Goal: Ask a question

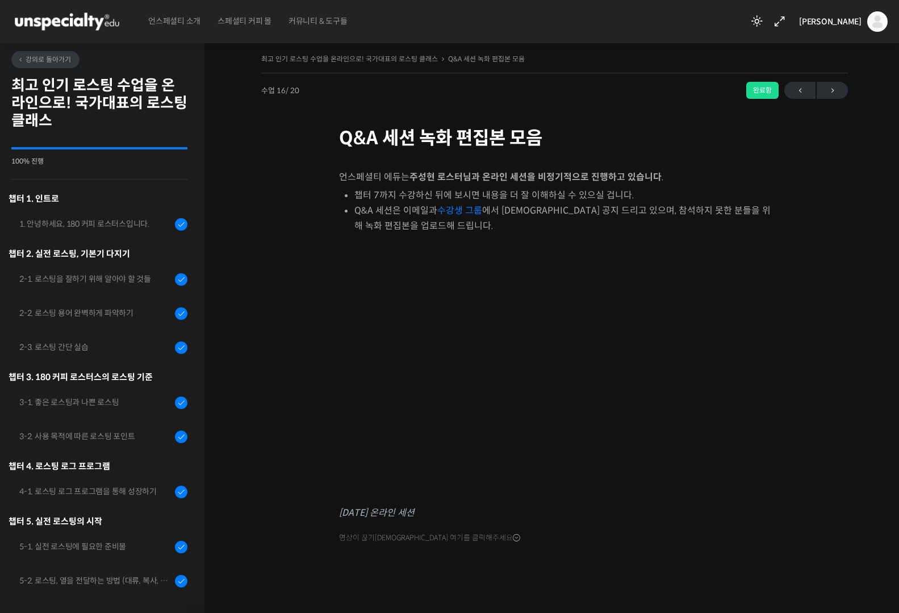
scroll to position [390, 0]
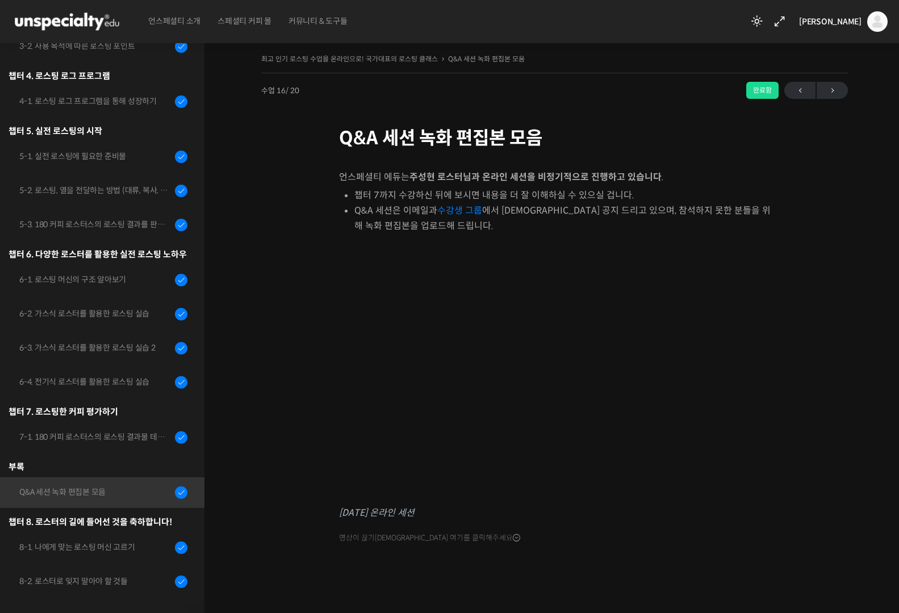
click at [837, 32] on div "[PERSON_NAME] [PERSON_NAME] @funkdrug1636987658 내가 등록한 강의 나의 자격증 수강생 그룹 내가 참여한 …" at bounding box center [841, 21] width 93 height 43
click at [847, 24] on span "[PERSON_NAME]" at bounding box center [830, 21] width 63 height 10
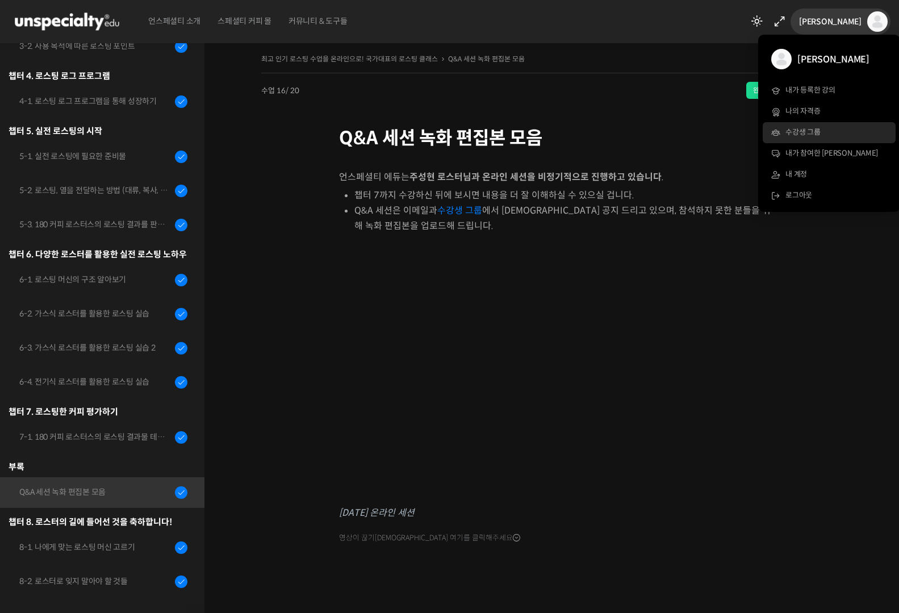
click at [810, 135] on span "수강생 그룹" at bounding box center [803, 132] width 35 height 10
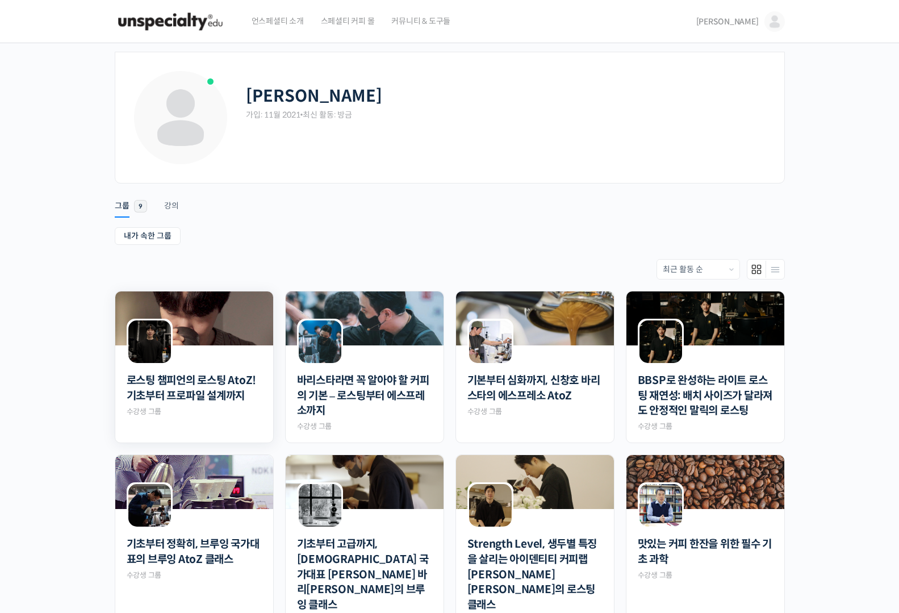
click at [210, 407] on div "로스팅 챔피언의 로스팅 AtoZ! 기초부터 프로파일 설계까지 Private 수강생 그룹" at bounding box center [194, 391] width 135 height 52
click at [222, 397] on link "로스팅 챔피언의 로스팅 AtoZ! 기초부터 프로파일 설계까지" at bounding box center [194, 388] width 135 height 30
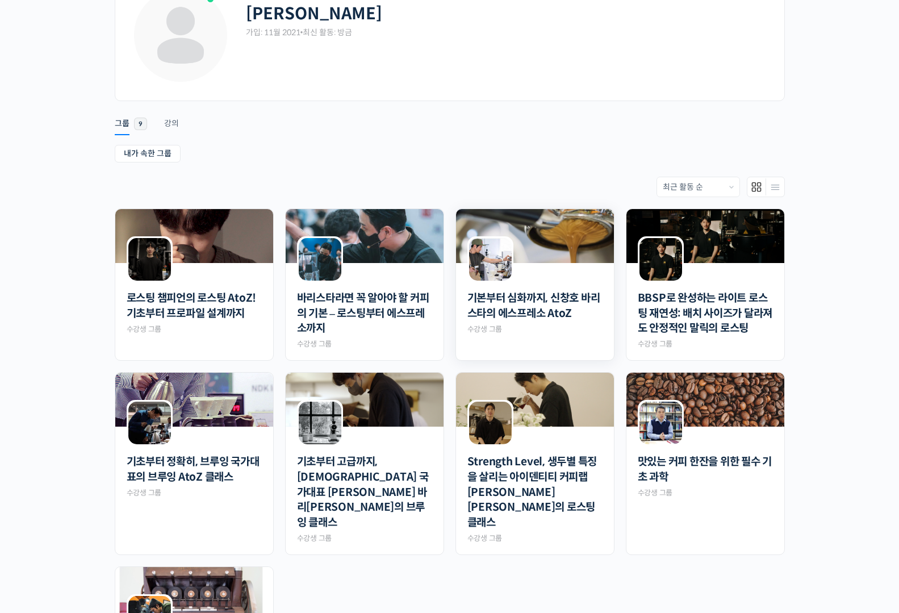
scroll to position [335, 0]
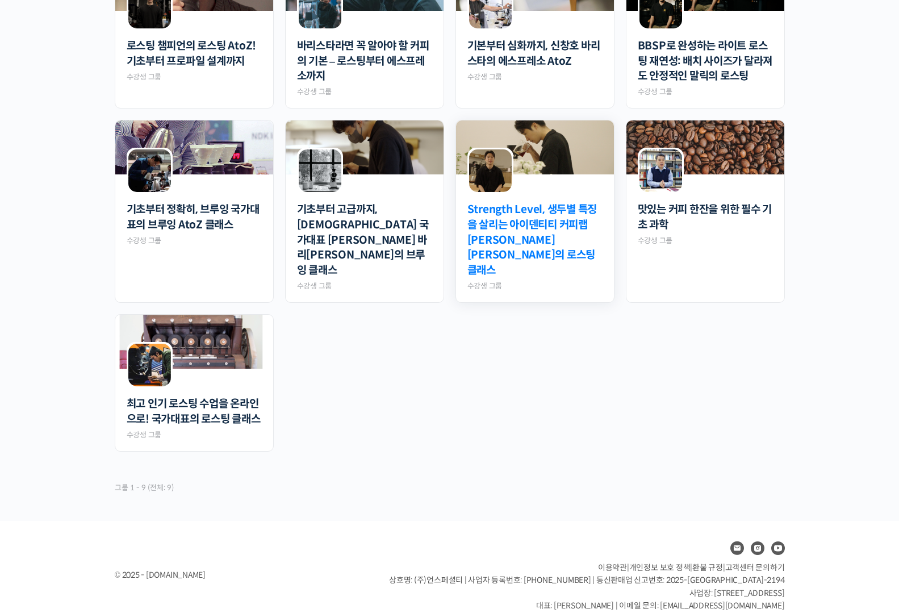
click at [570, 245] on link "Strength Level, 생두별 특징을 살리는 아이덴티티 커피랩 윤원균 대표의 로스팅 클래스" at bounding box center [535, 240] width 135 height 76
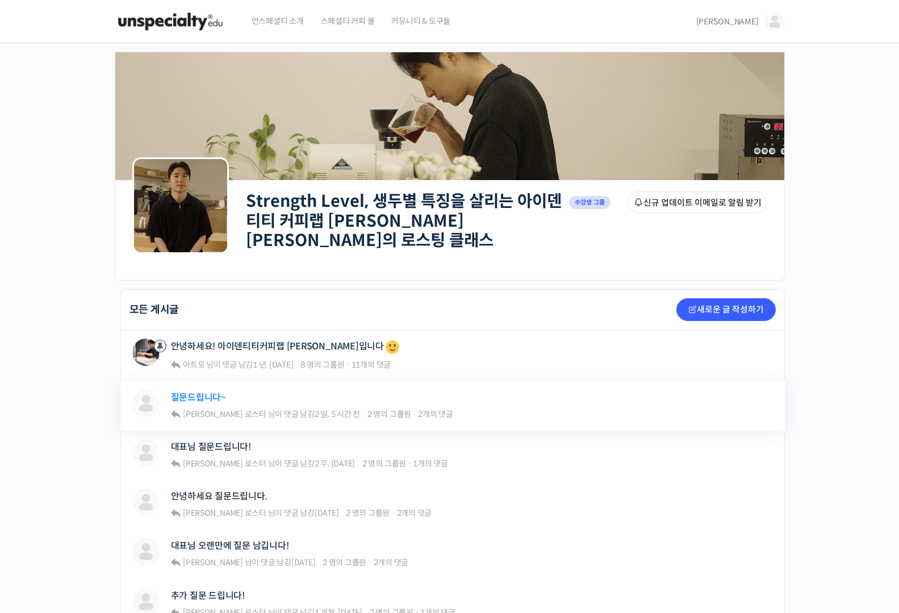
click at [205, 392] on link "질문드립니다~" at bounding box center [198, 397] width 55 height 11
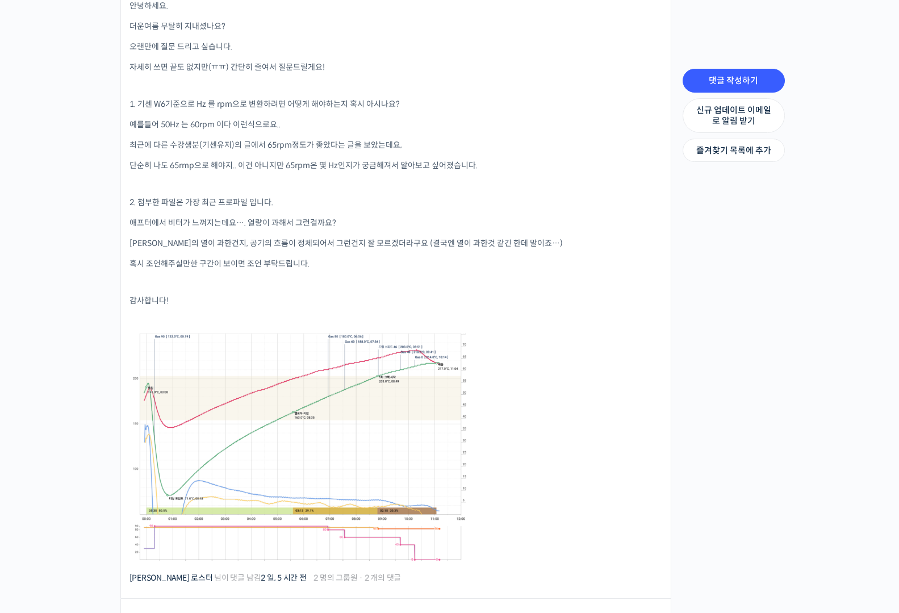
scroll to position [637, 0]
